Goal: Task Accomplishment & Management: Complete application form

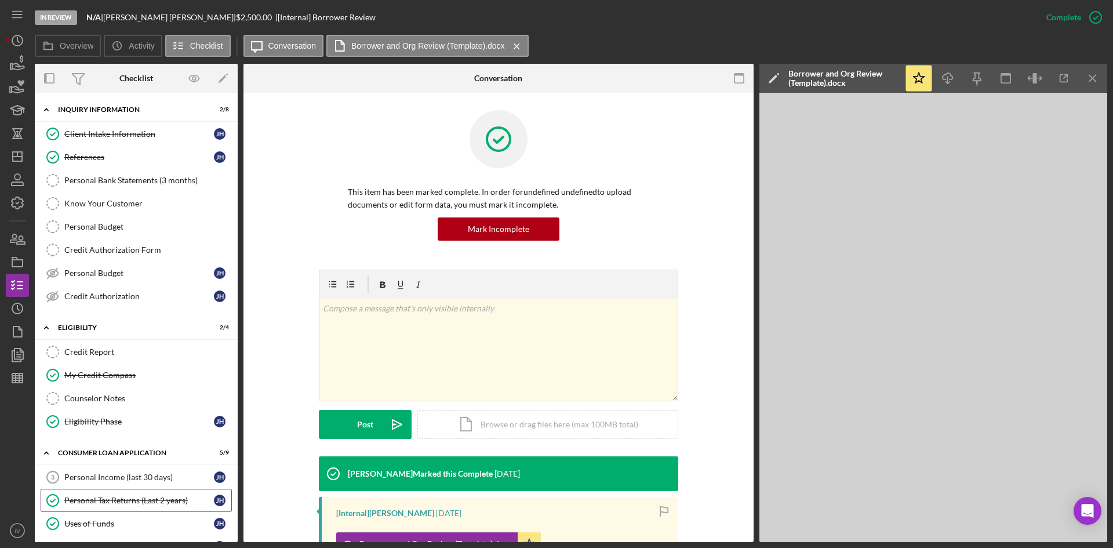
scroll to position [165, 0]
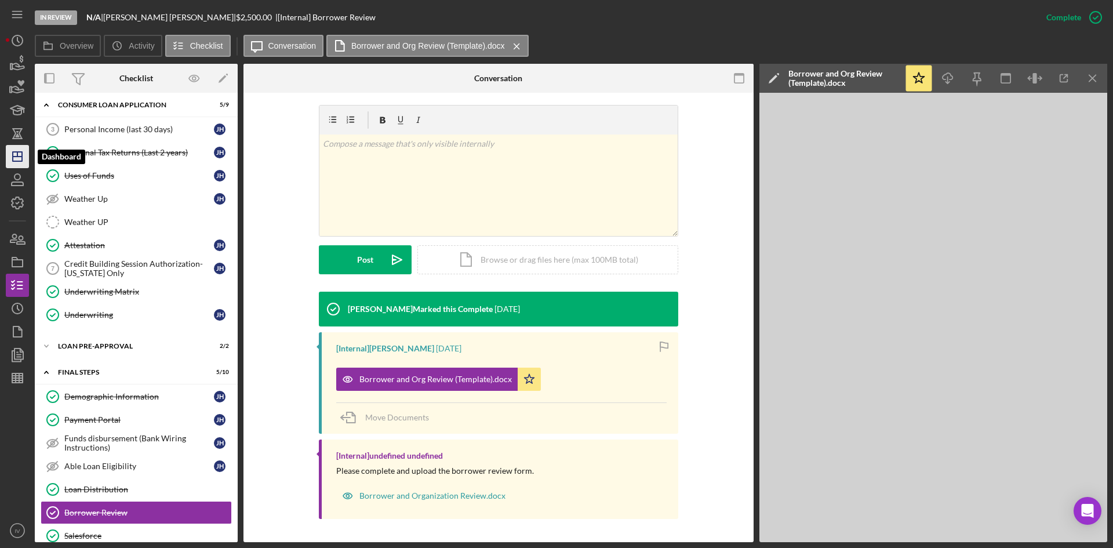
click at [28, 161] on icon "Icon/Dashboard" at bounding box center [17, 156] width 29 height 29
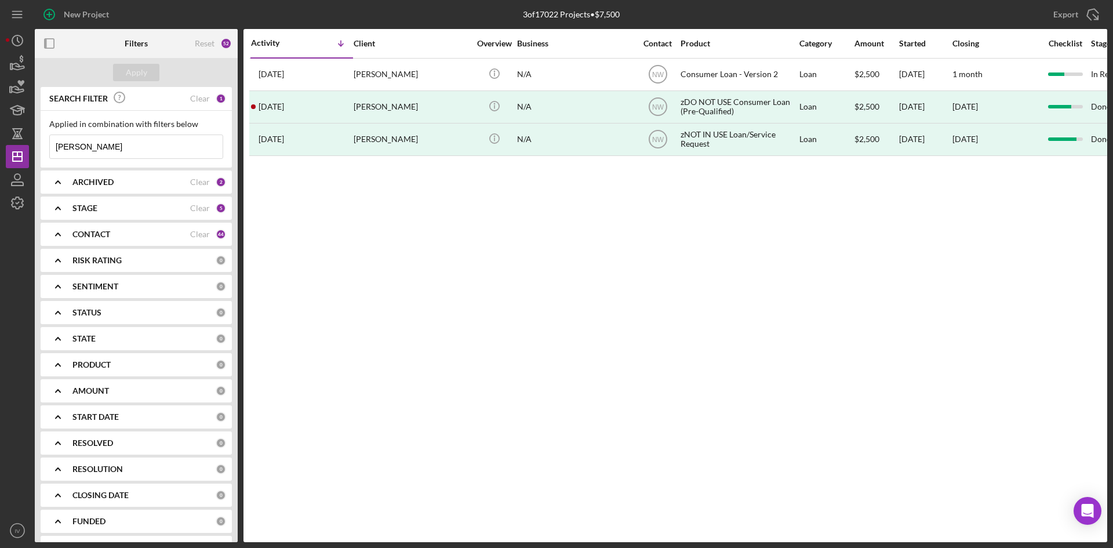
drag, startPoint x: 126, startPoint y: 154, endPoint x: 54, endPoint y: 144, distance: 72.5
click at [54, 144] on input "[PERSON_NAME]" at bounding box center [136, 146] width 173 height 23
type input "massena"
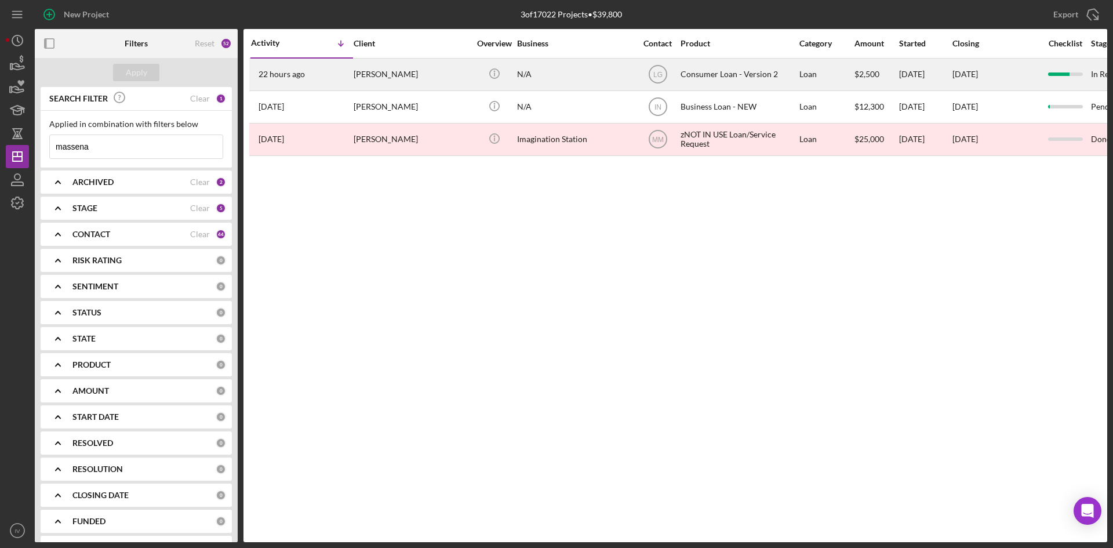
click at [387, 67] on div "[PERSON_NAME]" at bounding box center [412, 74] width 116 height 31
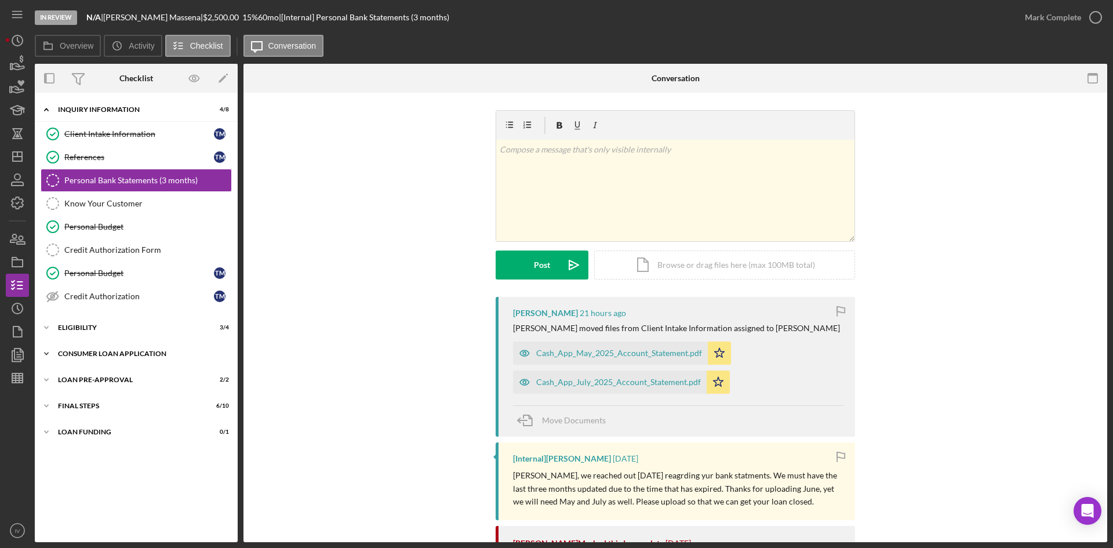
click at [94, 354] on div "Consumer Loan Application" at bounding box center [140, 353] width 165 height 7
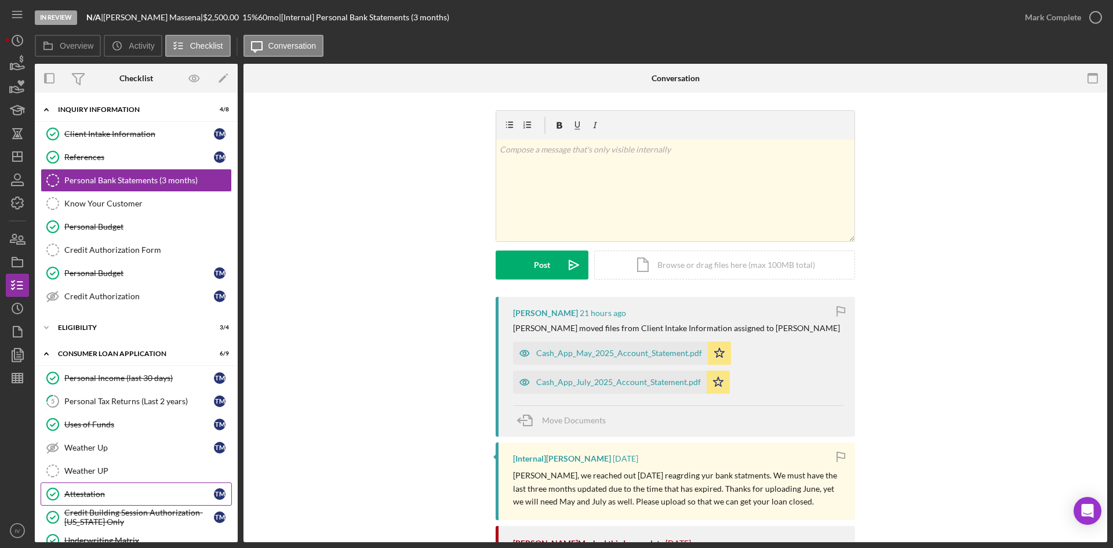
scroll to position [116, 0]
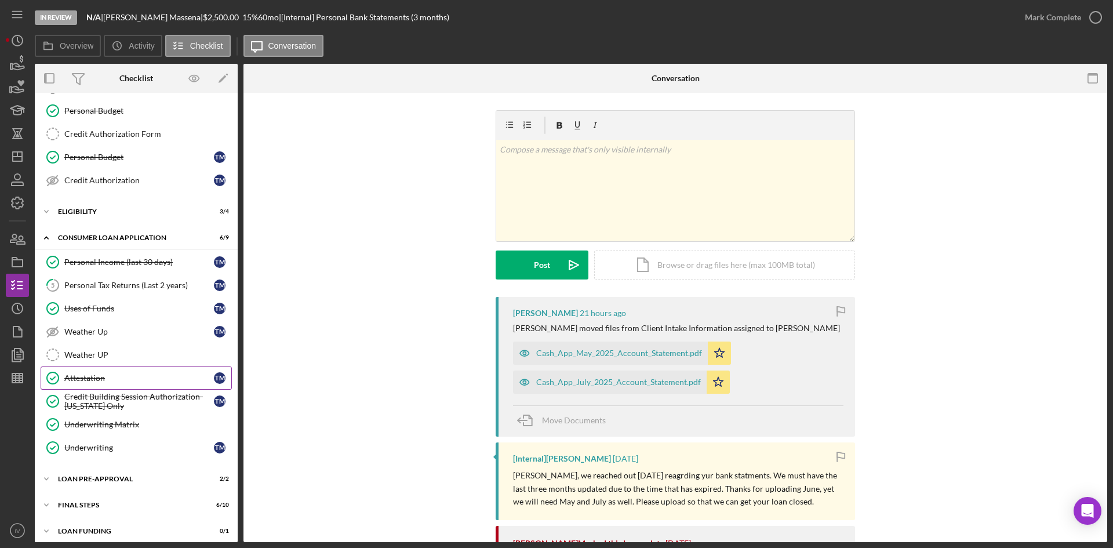
click at [118, 374] on div "Attestation" at bounding box center [139, 377] width 150 height 9
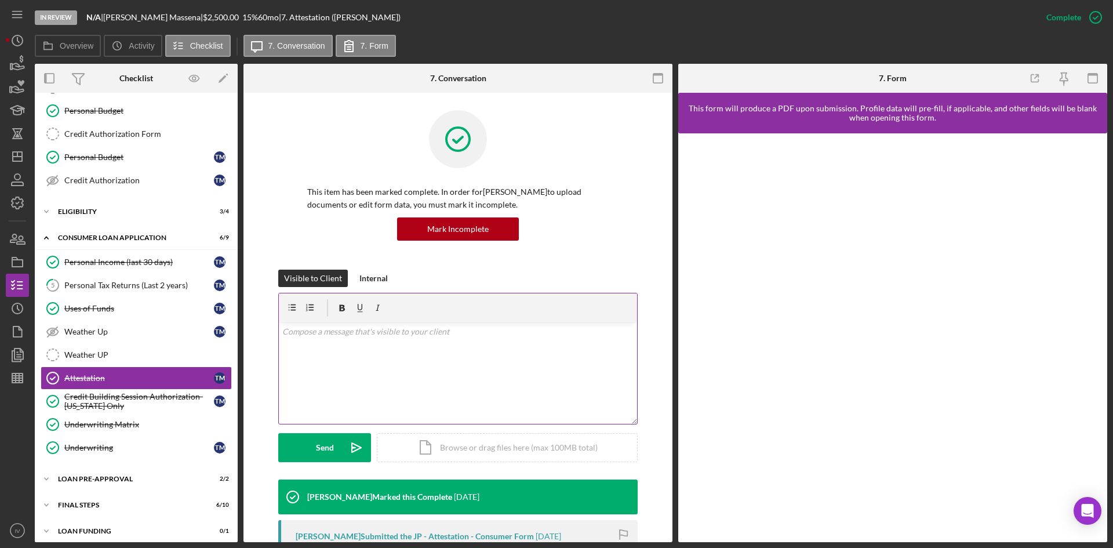
scroll to position [174, 0]
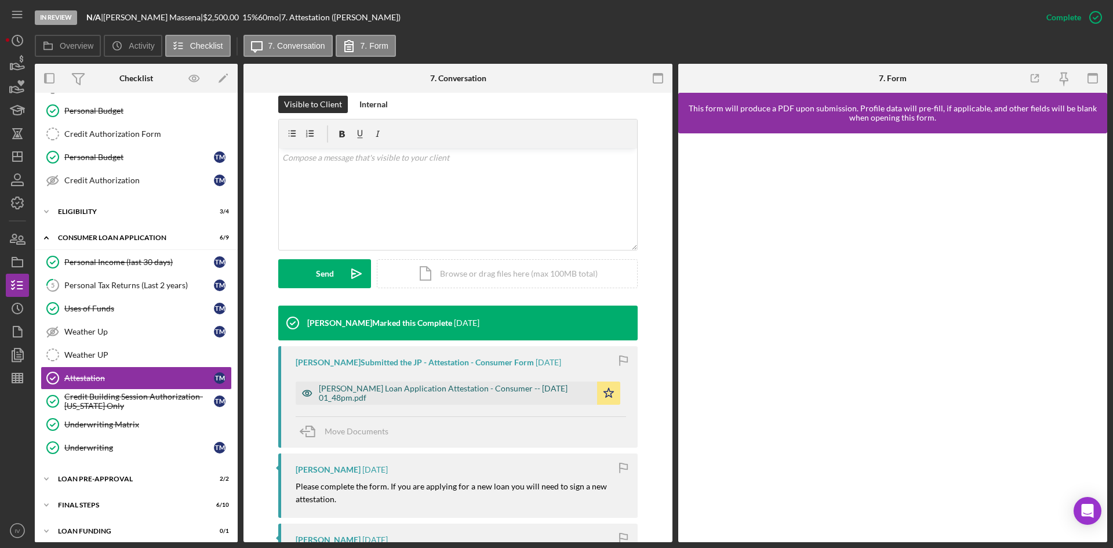
click at [441, 396] on div "[PERSON_NAME] Loan Application Attestation - Consumer -- [DATE] 01_48pm.pdf" at bounding box center [455, 393] width 272 height 19
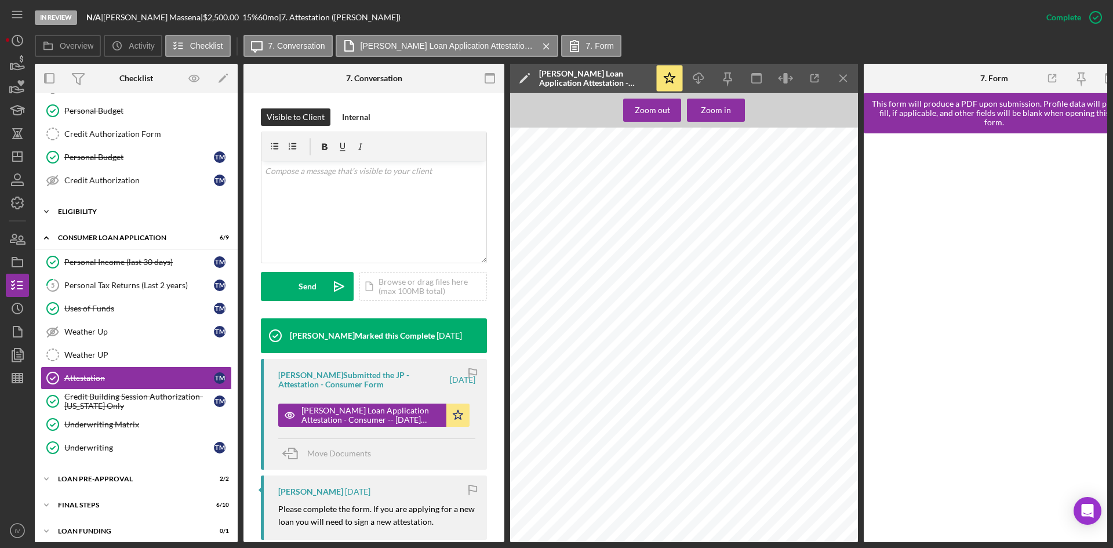
click at [85, 215] on div "Icon/Expander Eligibility 3 / 4" at bounding box center [136, 211] width 203 height 23
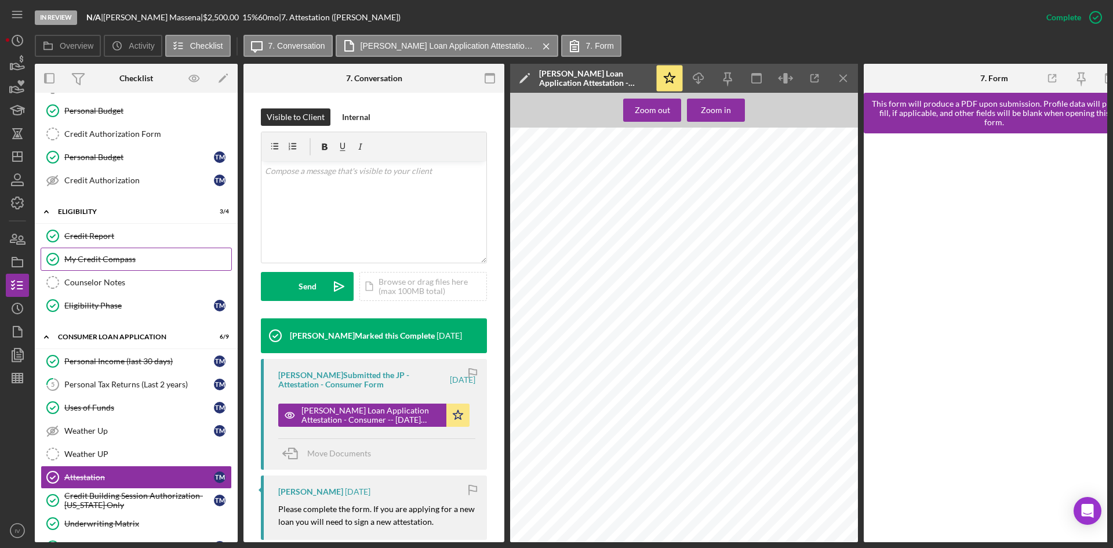
click at [91, 265] on link "My Credit Compass My Credit Compass" at bounding box center [136, 258] width 191 height 23
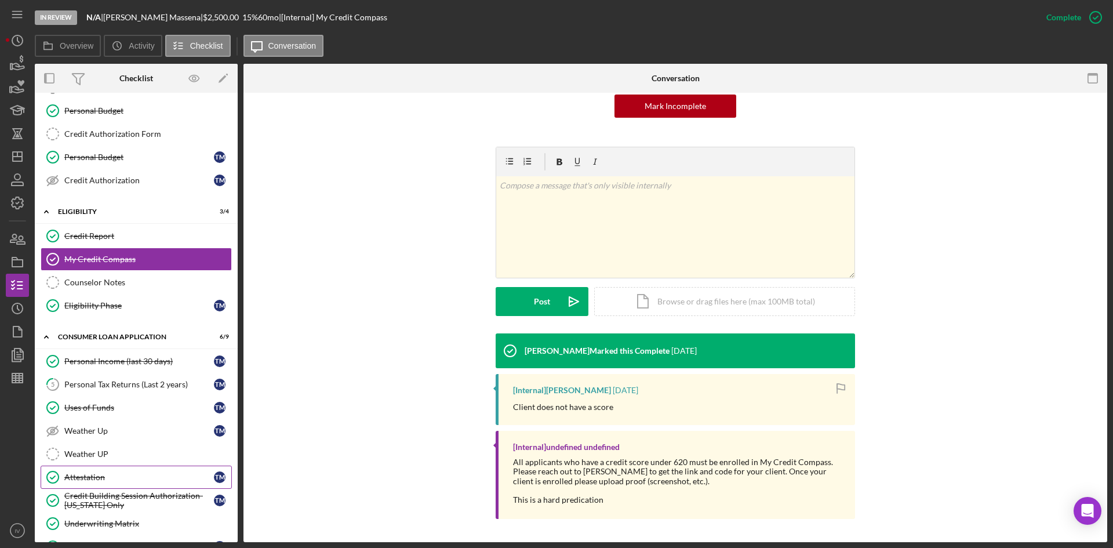
scroll to position [222, 0]
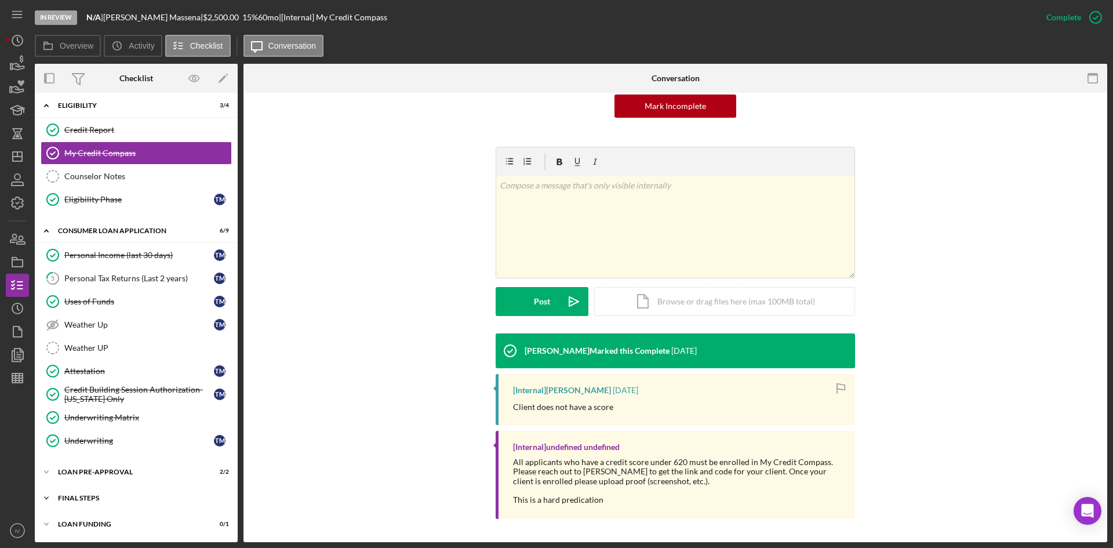
click at [93, 493] on div "Icon/Expander FINAL STEPS 6 / 10" at bounding box center [136, 497] width 203 height 23
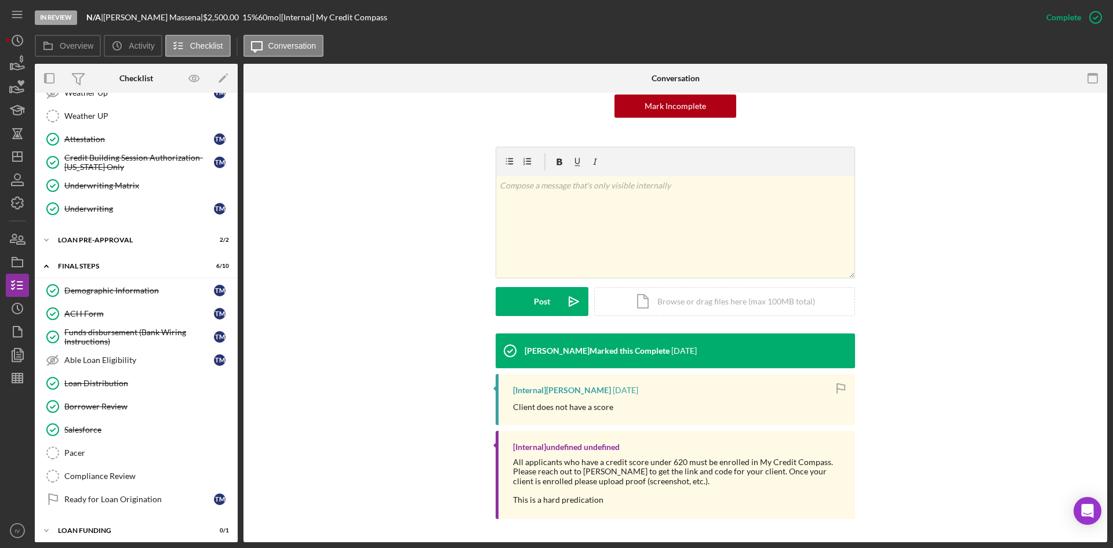
click at [140, 293] on div "Demographic Information" at bounding box center [139, 290] width 150 height 9
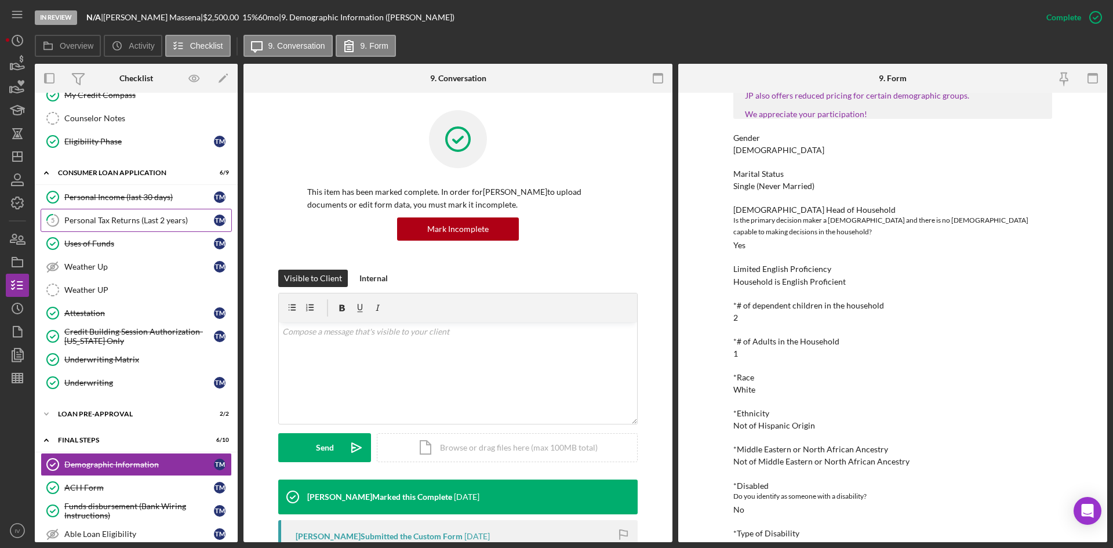
scroll to position [164, 0]
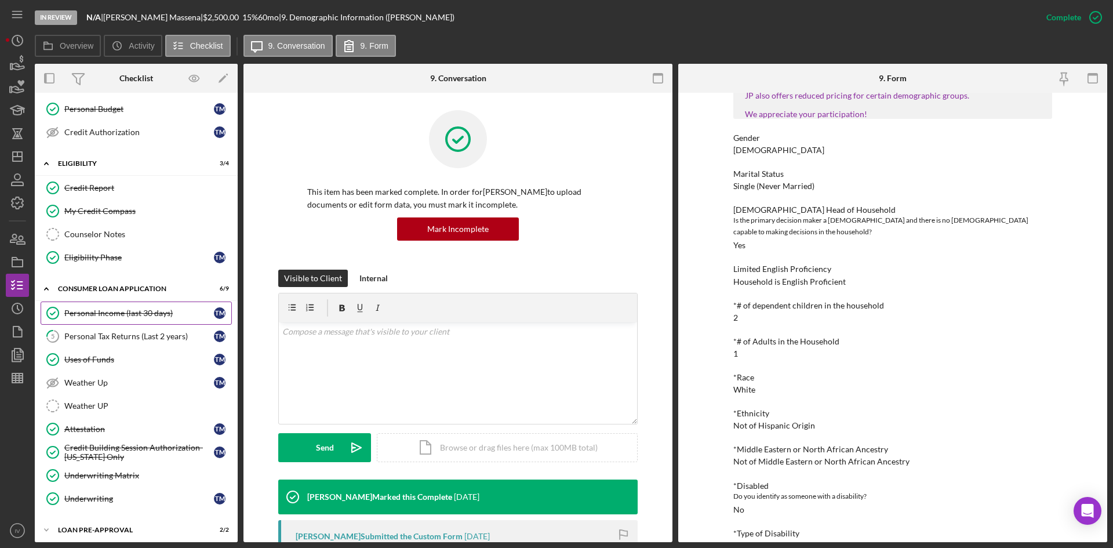
click at [123, 313] on div "Personal Income (last 30 days)" at bounding box center [139, 312] width 150 height 9
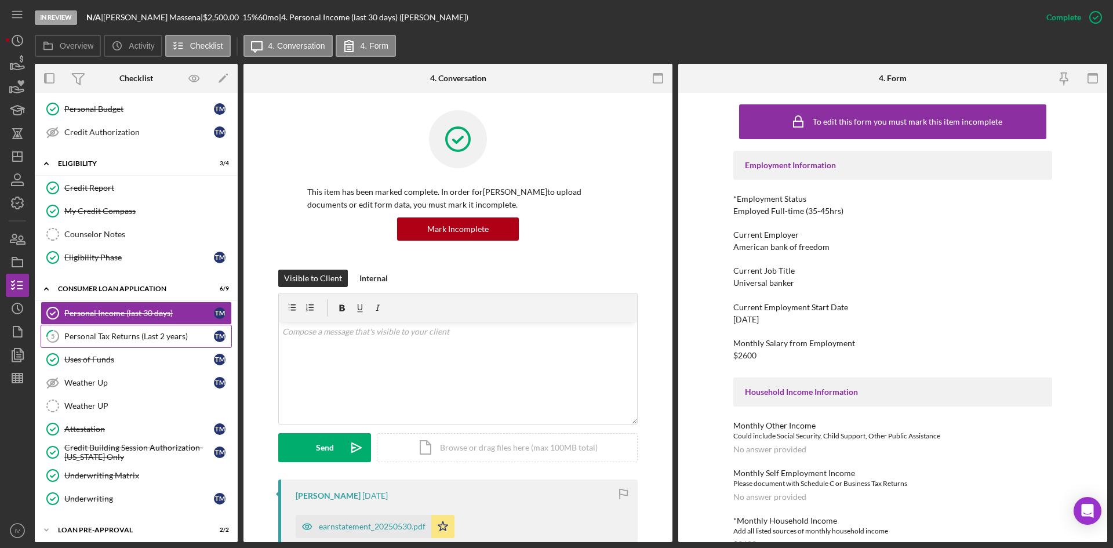
click at [119, 331] on div "Personal Tax Returns (Last 2 years)" at bounding box center [139, 335] width 150 height 9
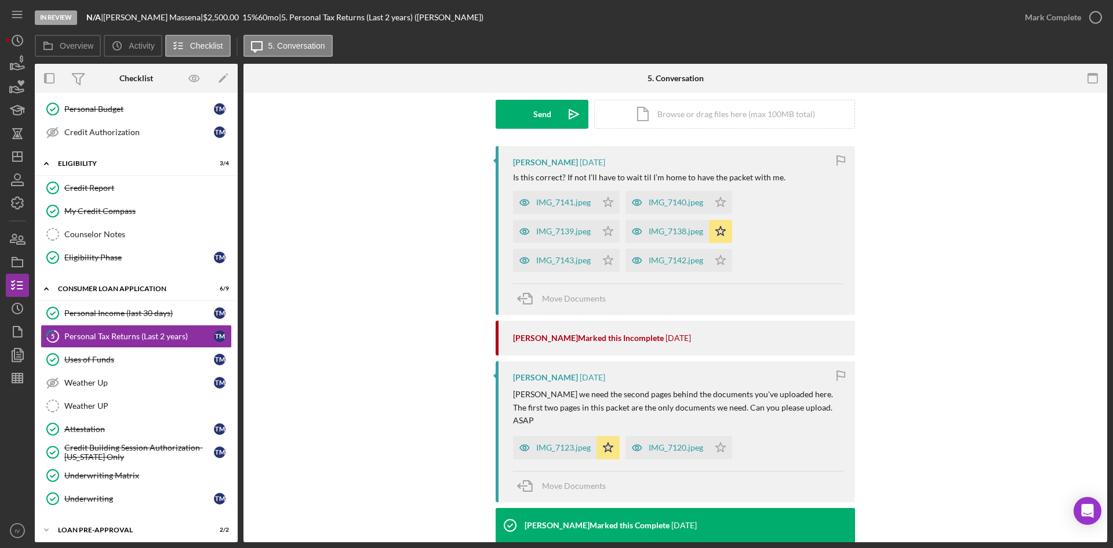
scroll to position [232, 0]
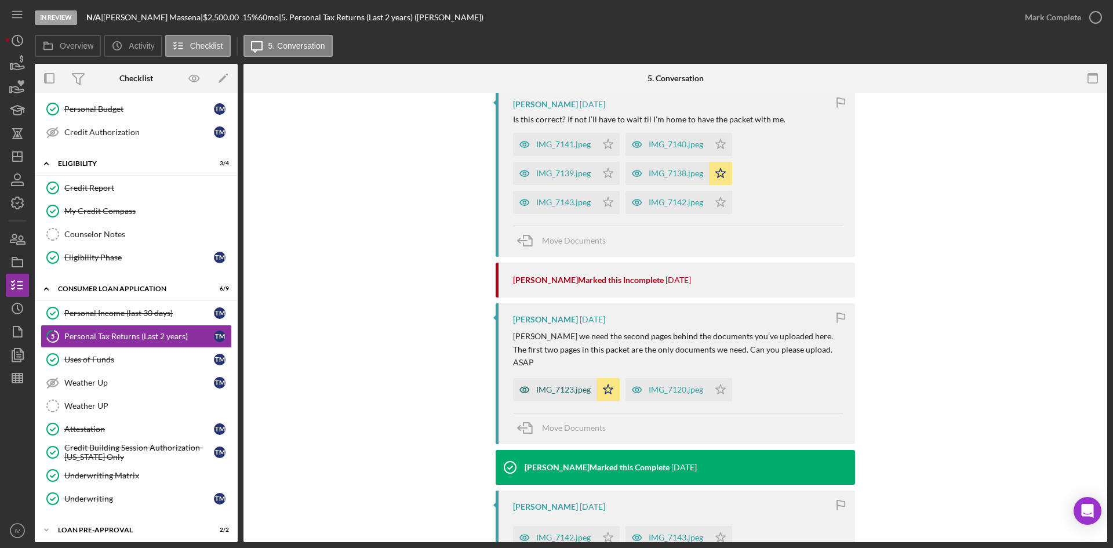
click at [565, 388] on div "IMG_7123.jpeg" at bounding box center [563, 389] width 54 height 9
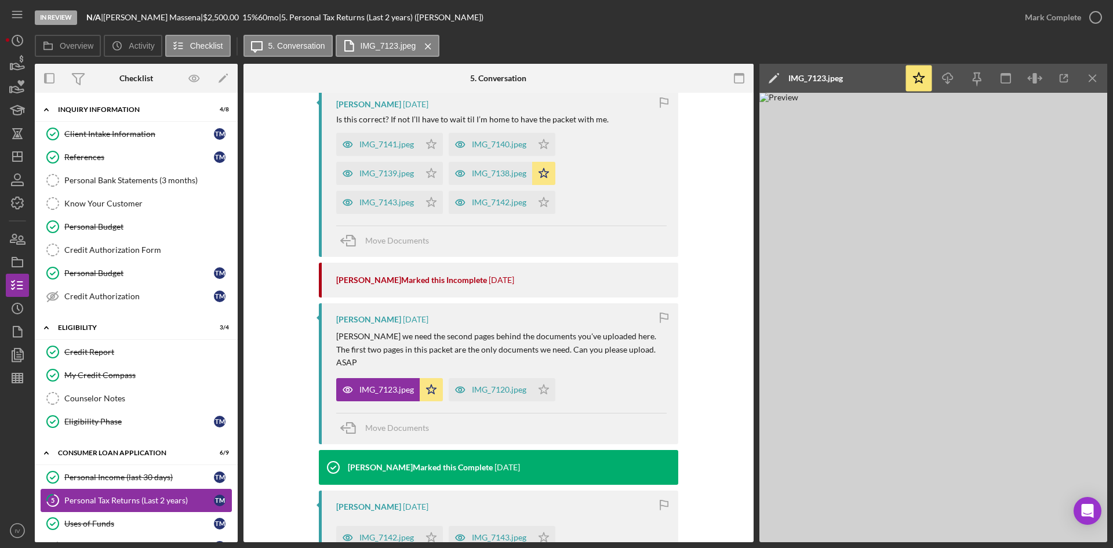
scroll to position [116, 0]
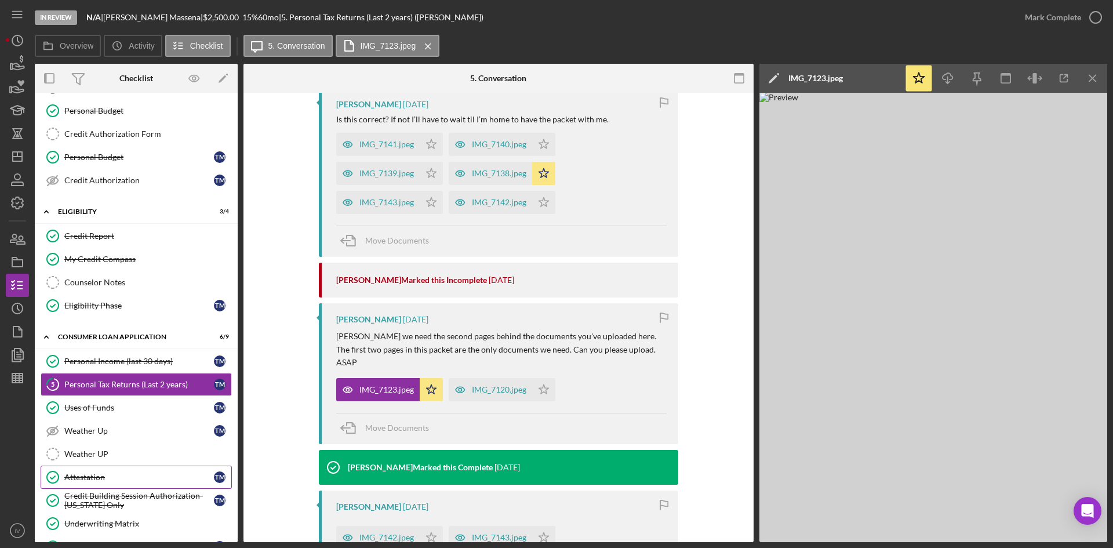
drag, startPoint x: 134, startPoint y: 493, endPoint x: 178, endPoint y: 471, distance: 49.2
click at [134, 493] on div "Credit Building Session Authorization- [US_STATE] Only" at bounding box center [139, 500] width 150 height 19
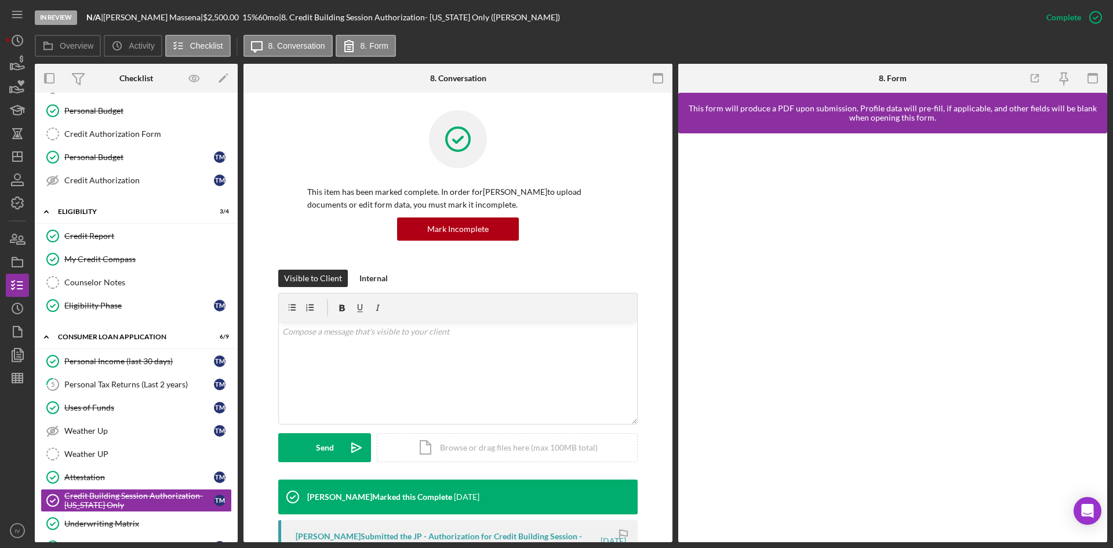
scroll to position [174, 0]
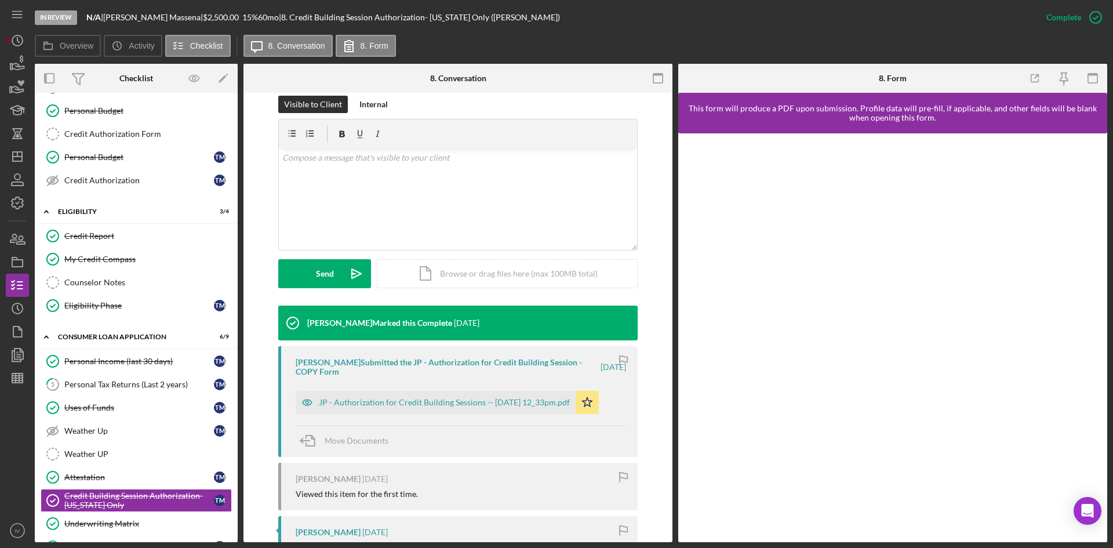
click at [380, 402] on div "JP - Authorization for Credit Building Sessions -- [DATE] 12_33pm.pdf" at bounding box center [444, 402] width 251 height 9
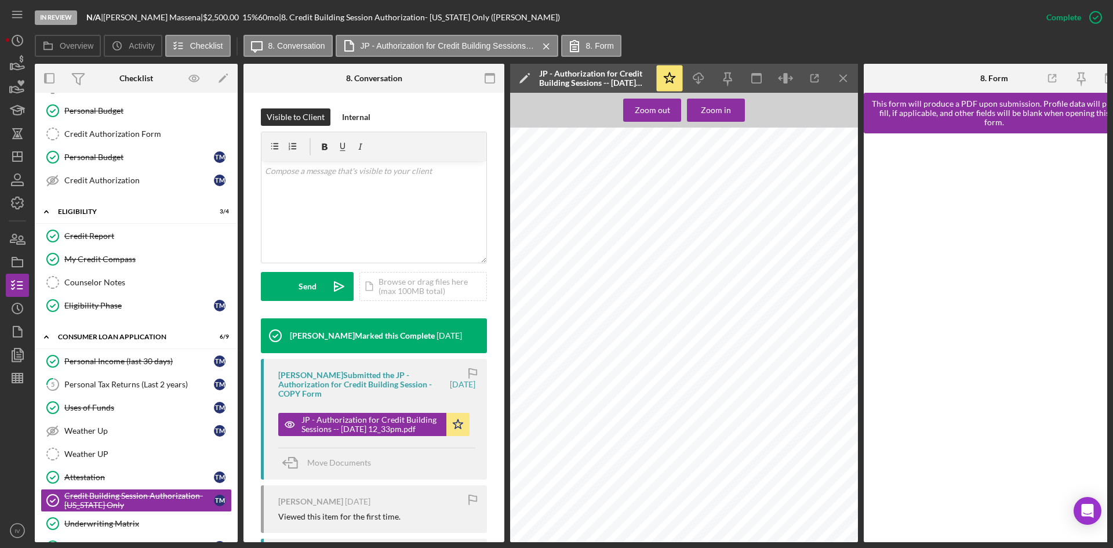
click at [147, 357] on div "Personal Income (last 30 days)" at bounding box center [139, 360] width 150 height 9
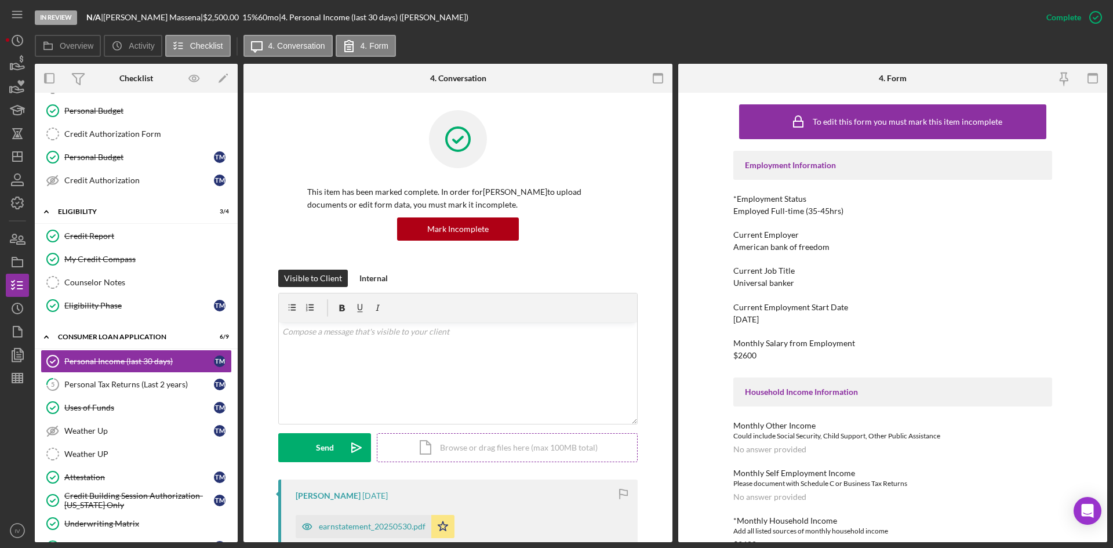
scroll to position [174, 0]
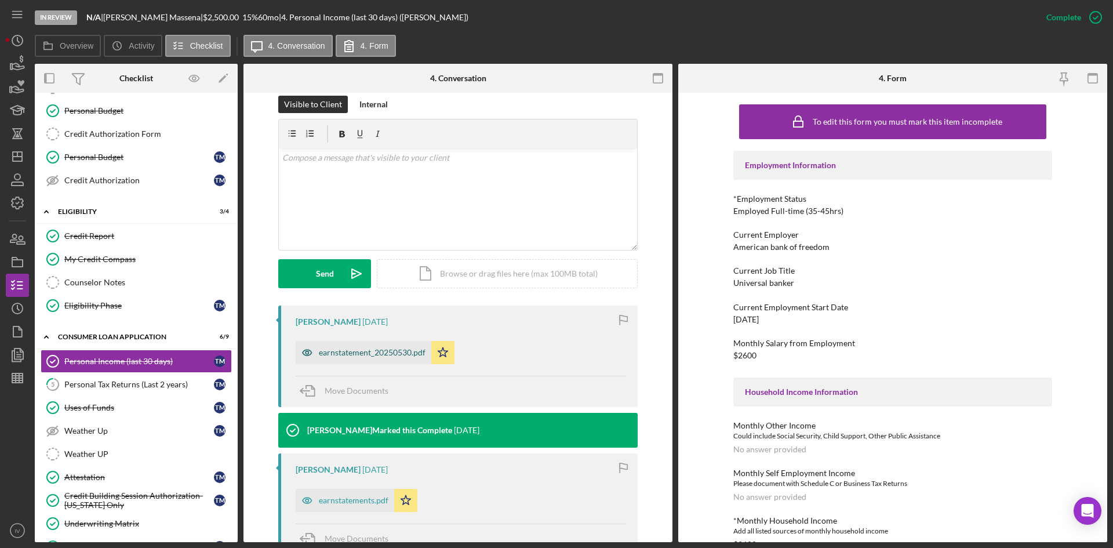
click at [387, 360] on div "earnstatement_20250530.pdf" at bounding box center [364, 352] width 136 height 23
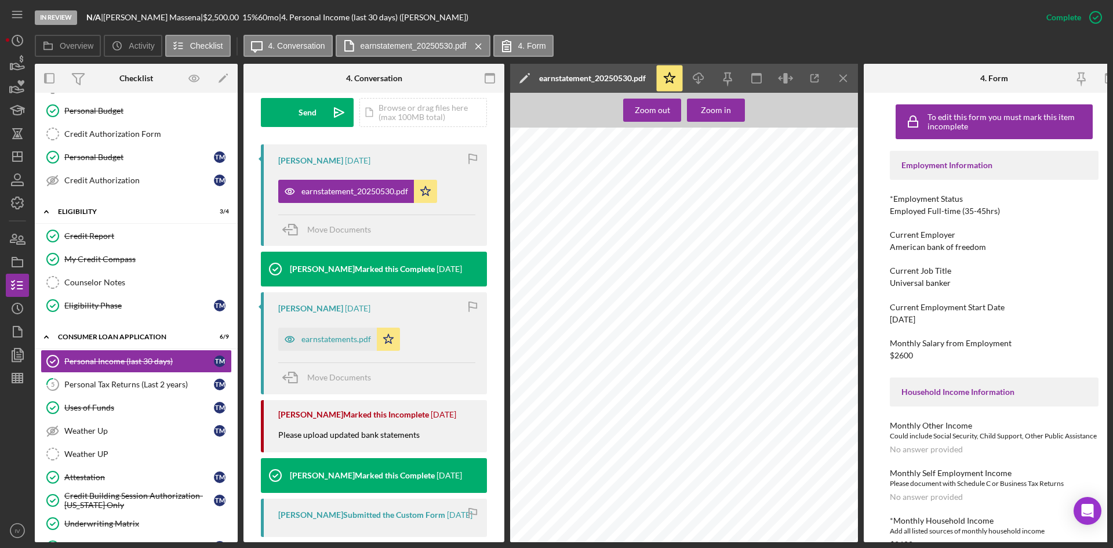
scroll to position [580, 0]
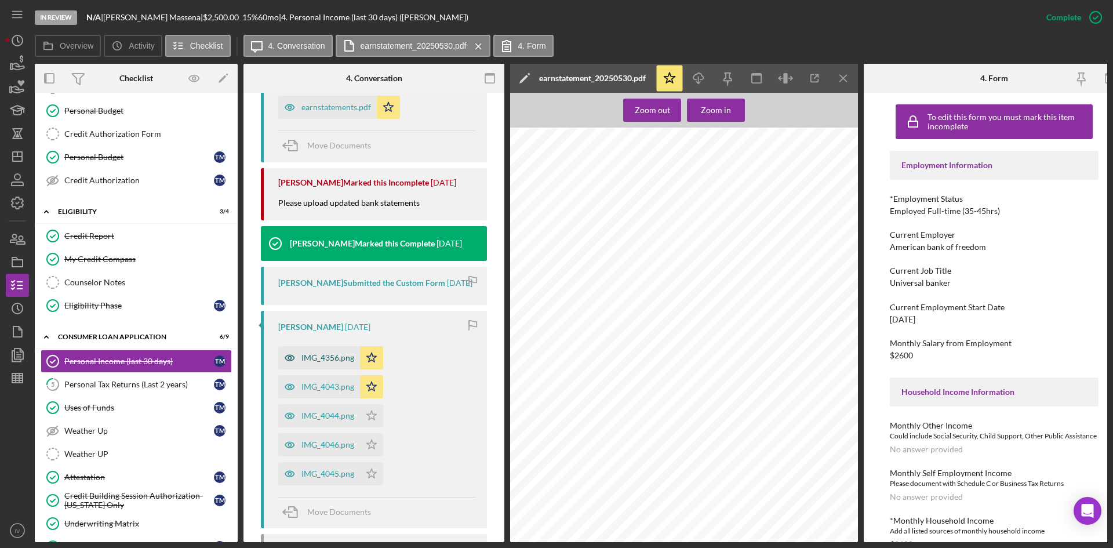
click at [316, 362] on div "IMG_4356.png" at bounding box center [327, 357] width 53 height 9
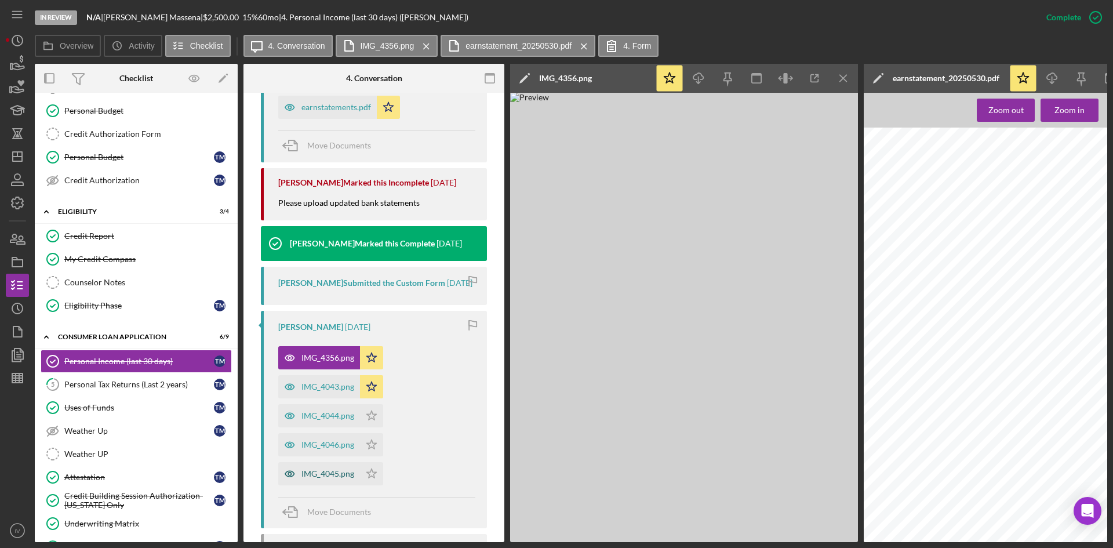
click at [324, 478] on div "IMG_4045.png" at bounding box center [327, 473] width 53 height 9
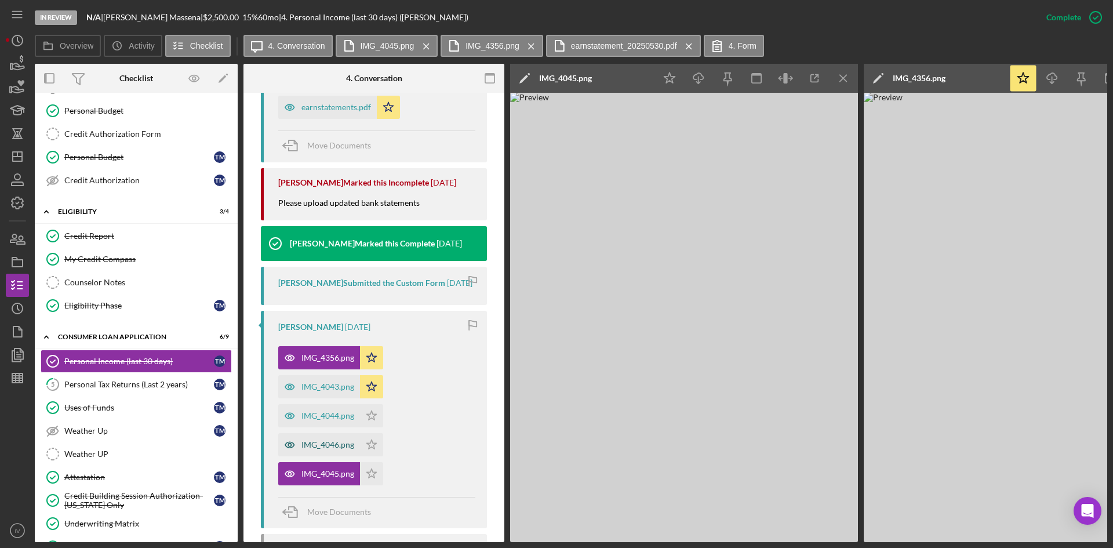
click at [329, 449] on div "IMG_4046.png" at bounding box center [327, 444] width 53 height 9
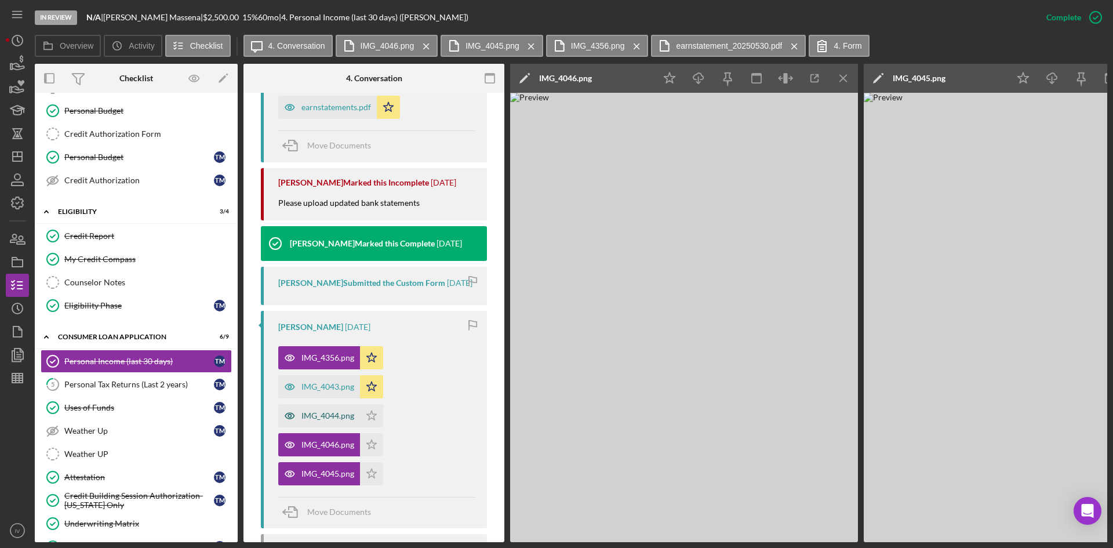
click at [320, 427] on div "IMG_4044.png" at bounding box center [319, 415] width 82 height 23
click at [327, 391] on div "IMG_4043.png" at bounding box center [327, 386] width 53 height 9
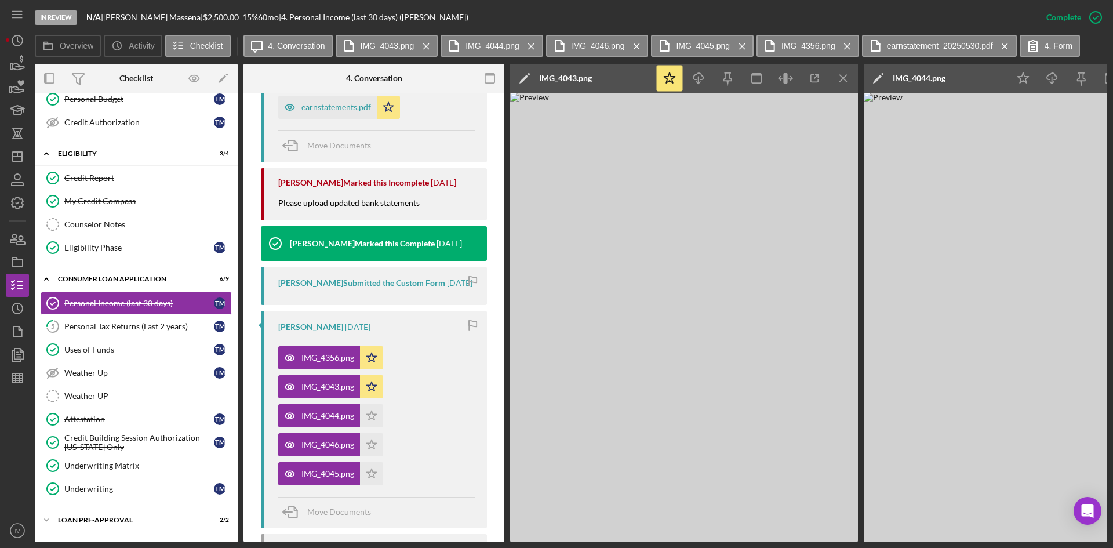
scroll to position [0, 0]
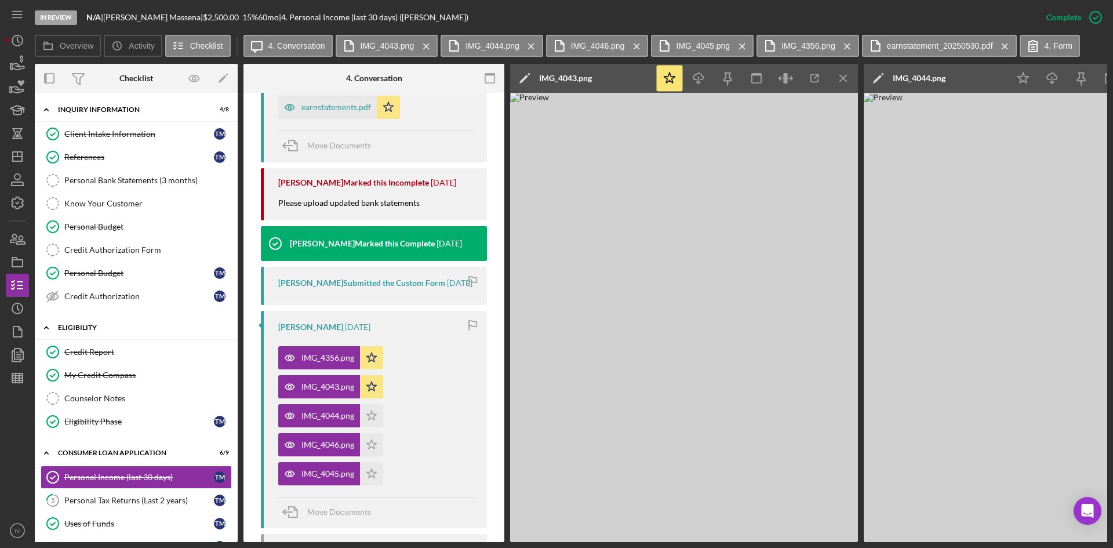
click at [54, 325] on icon "Icon/Expander" at bounding box center [46, 327] width 23 height 23
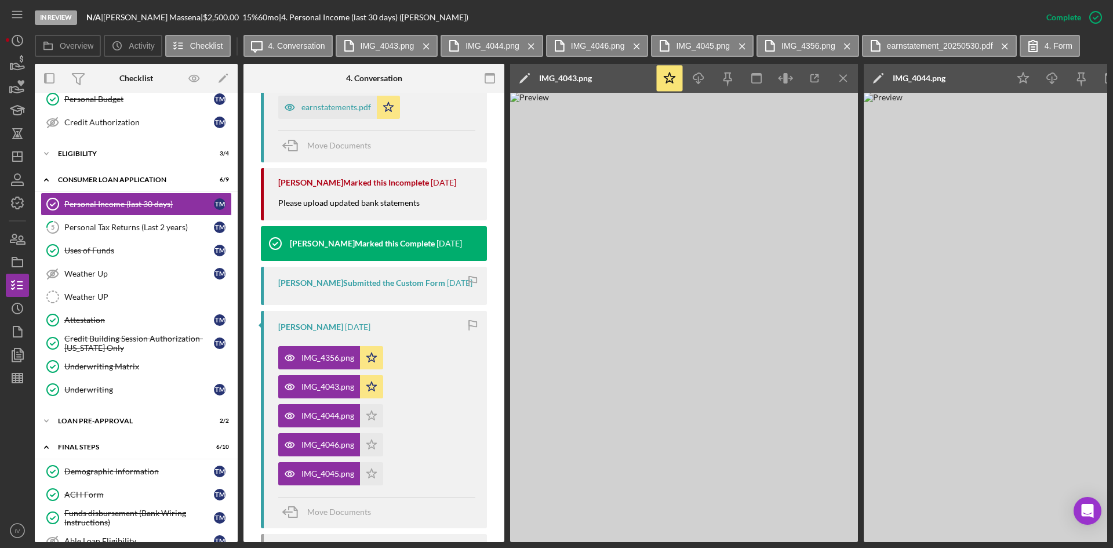
scroll to position [365, 0]
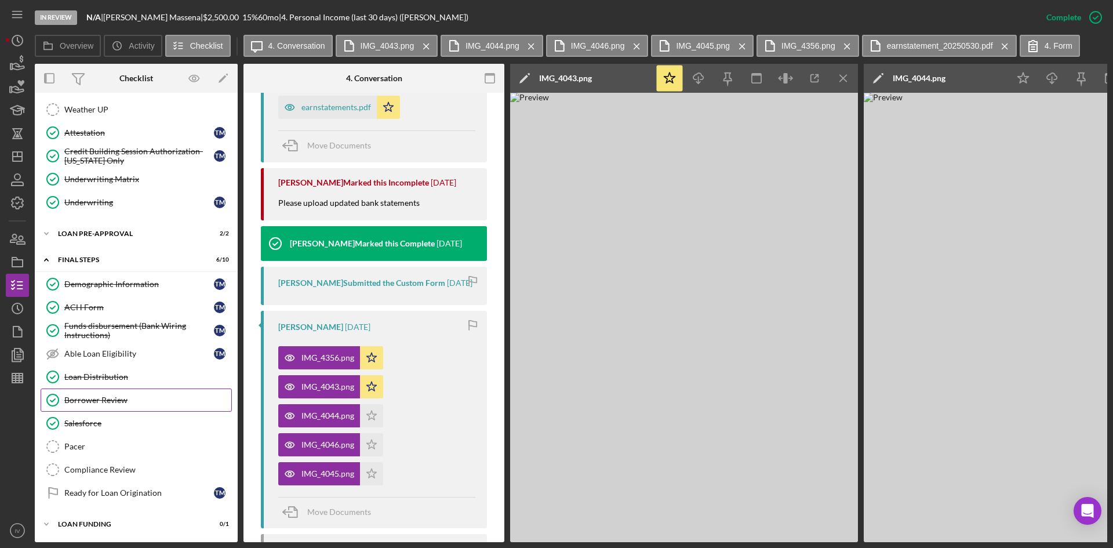
click at [107, 402] on link "Borrower Review Borrower Review" at bounding box center [136, 399] width 191 height 23
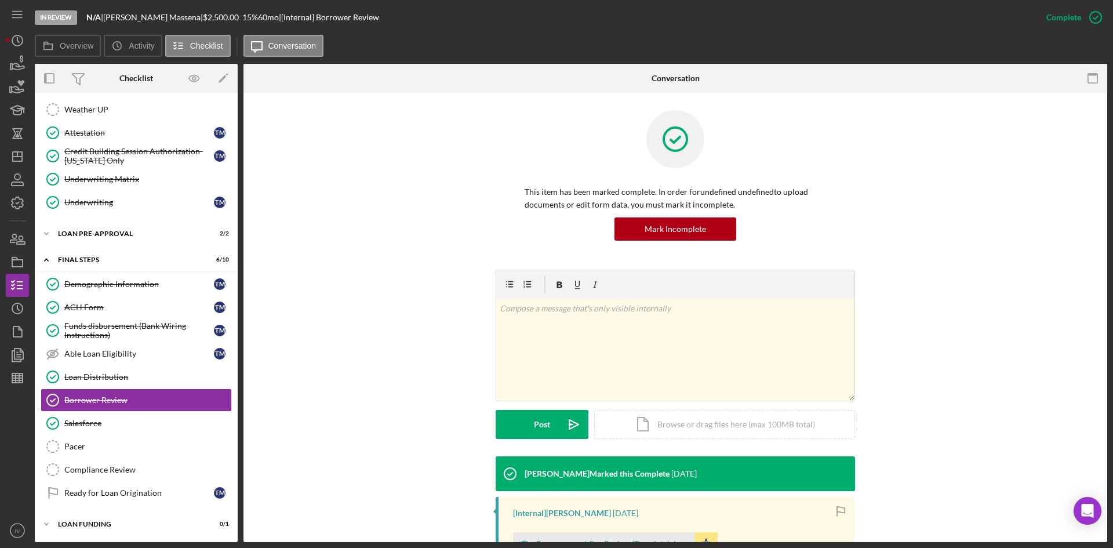
scroll to position [165, 0]
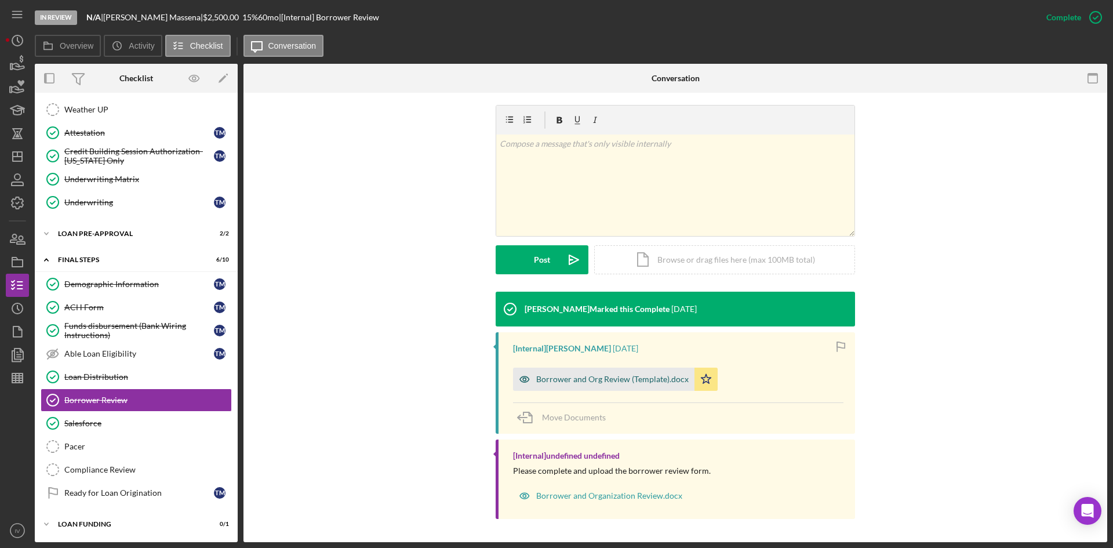
click at [567, 387] on div "Borrower and Org Review (Template).docx" at bounding box center [603, 378] width 181 height 23
